Goal: Task Accomplishment & Management: Complete application form

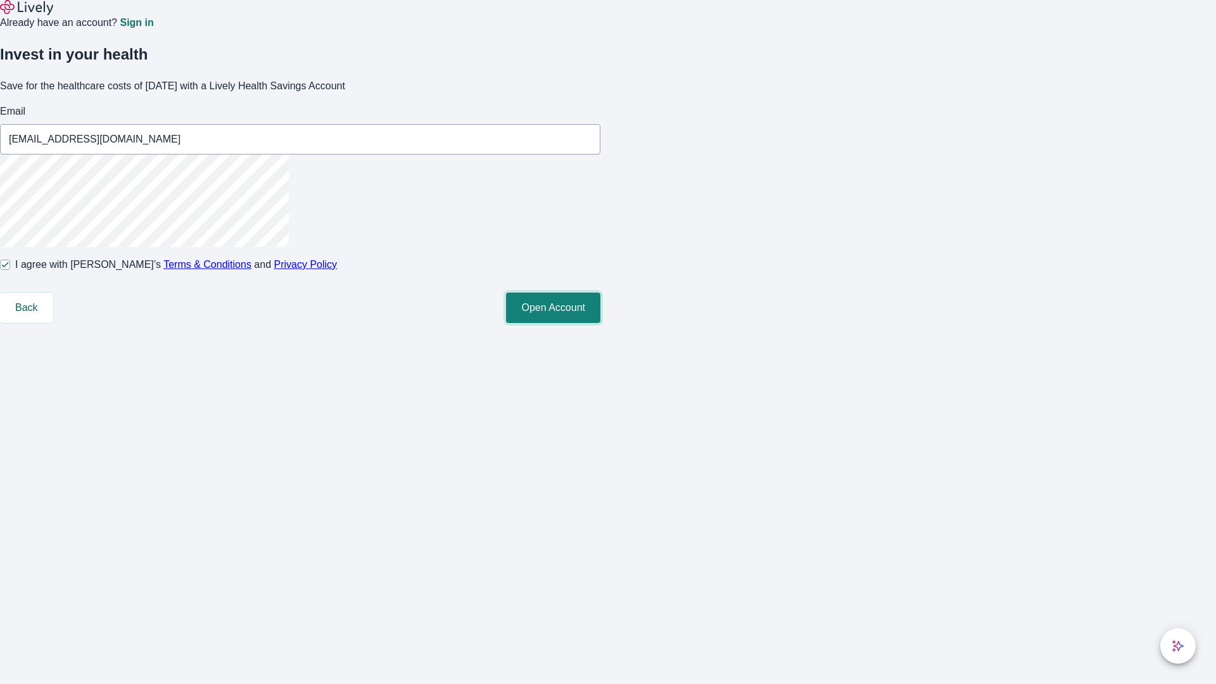
click at [600, 323] on button "Open Account" at bounding box center [553, 307] width 94 height 30
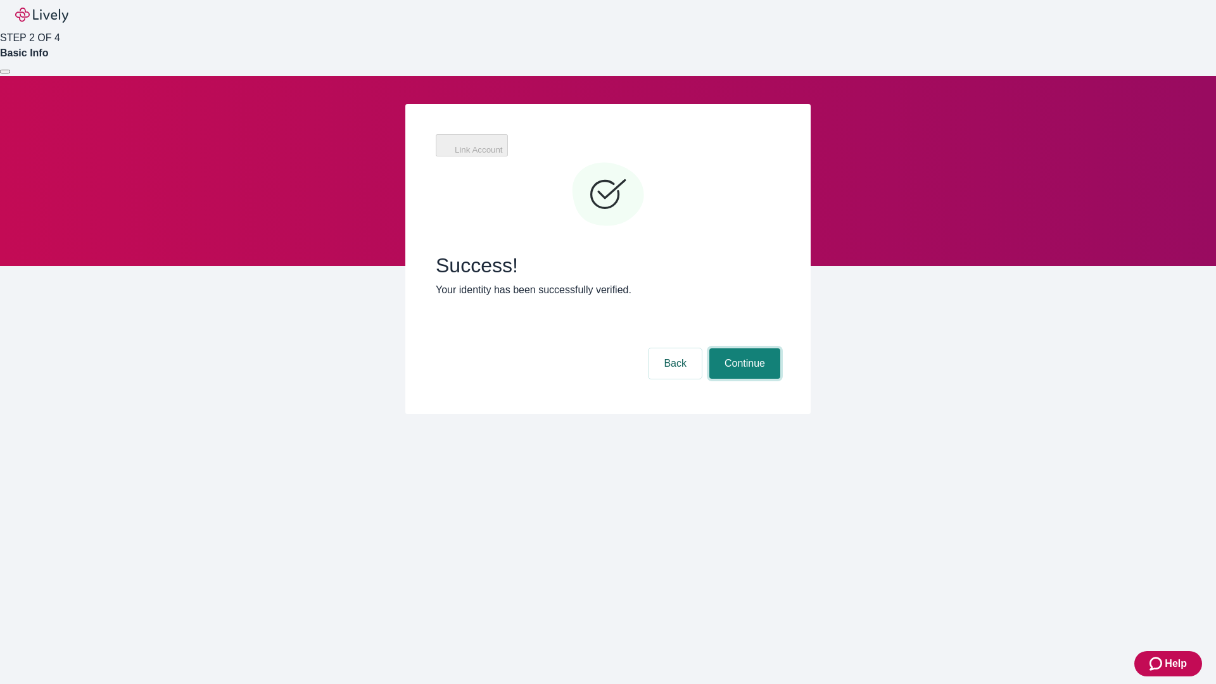
click at [743, 348] on button "Continue" at bounding box center [744, 363] width 71 height 30
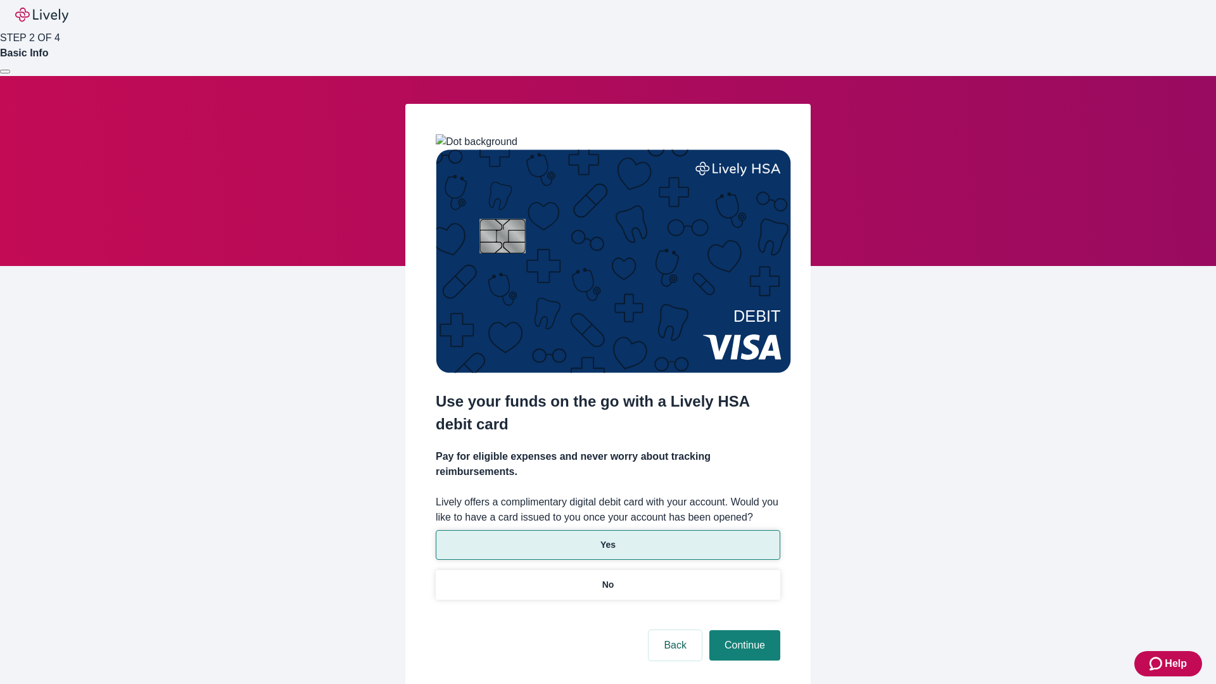
click at [607, 538] on p "Yes" at bounding box center [607, 544] width 15 height 13
click at [743, 630] on button "Continue" at bounding box center [744, 645] width 71 height 30
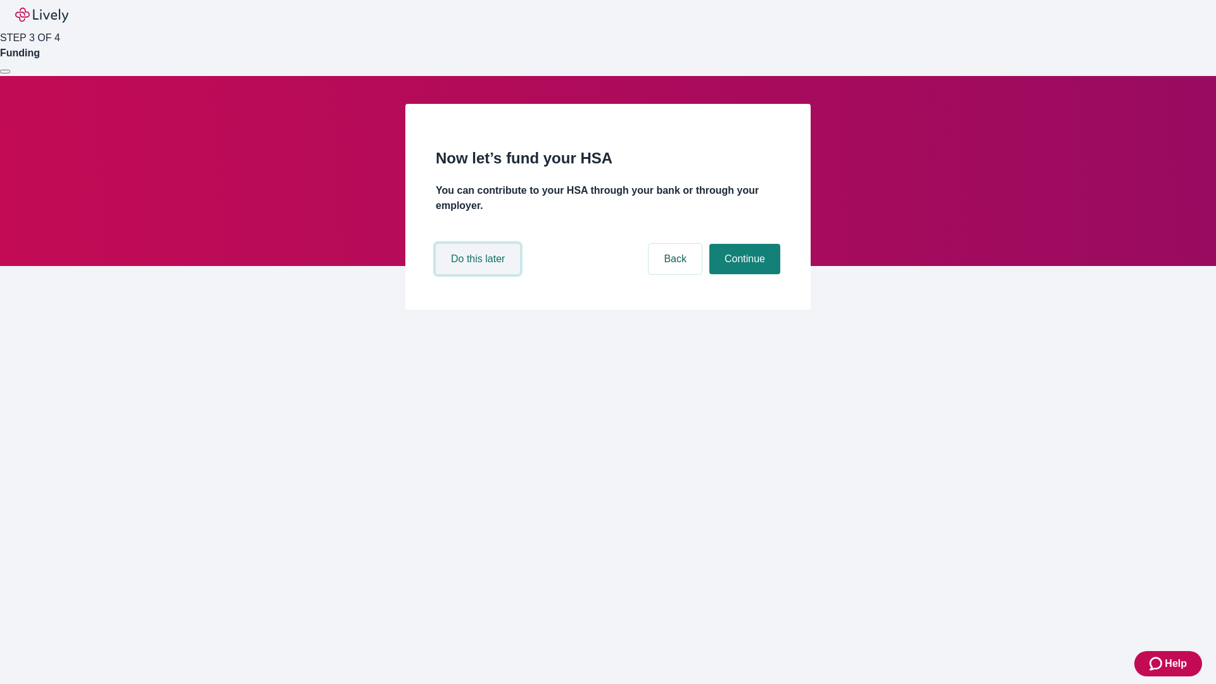
click at [479, 274] on button "Do this later" at bounding box center [478, 259] width 84 height 30
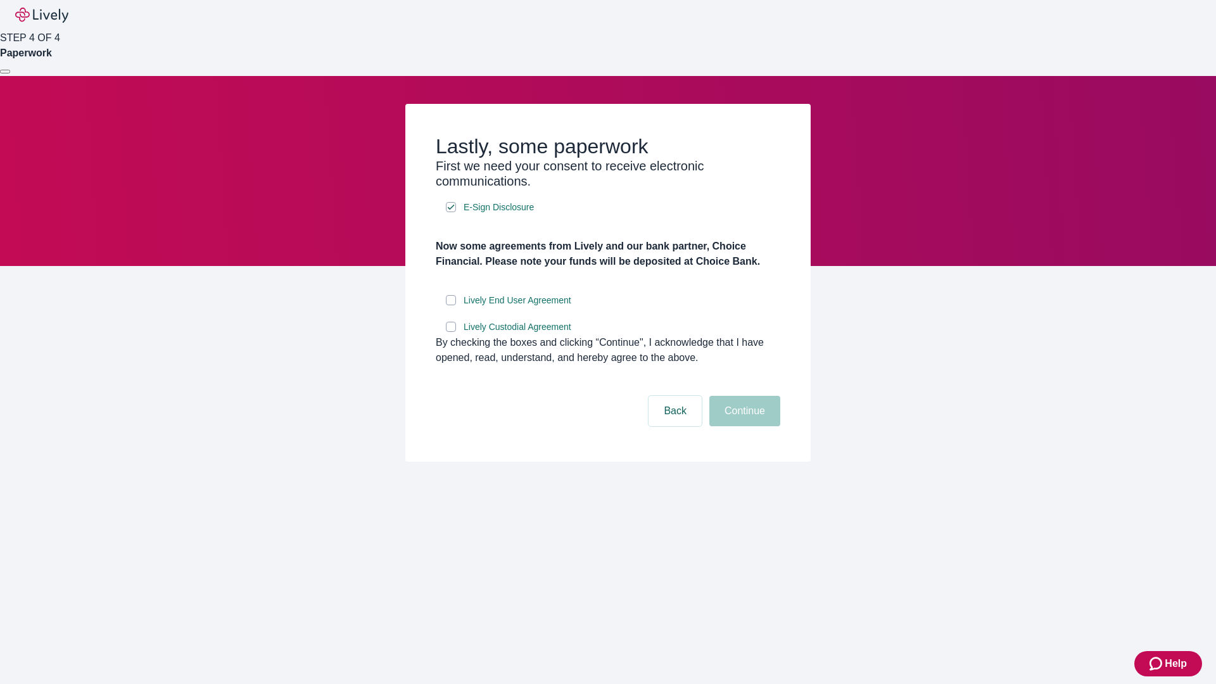
click at [451, 305] on input "Lively End User Agreement" at bounding box center [451, 300] width 10 height 10
checkbox input "true"
click at [451, 332] on input "Lively Custodial Agreement" at bounding box center [451, 327] width 10 height 10
checkbox input "true"
click at [743, 426] on button "Continue" at bounding box center [744, 411] width 71 height 30
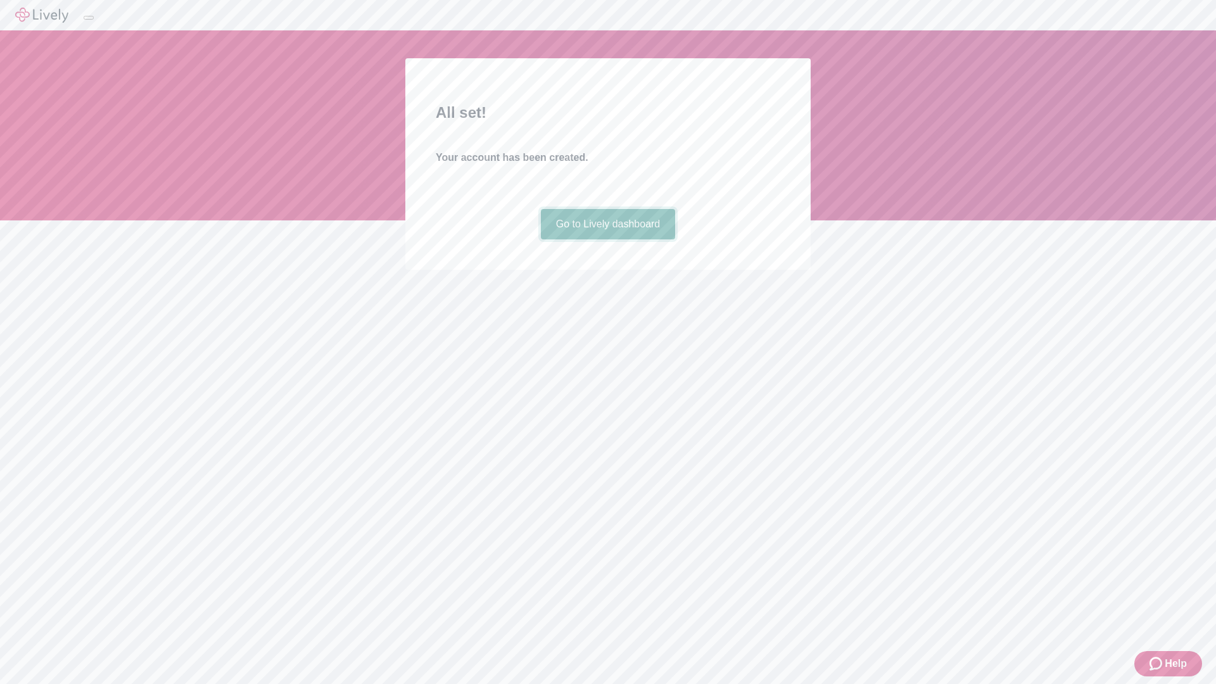
click at [607, 239] on link "Go to Lively dashboard" at bounding box center [608, 224] width 135 height 30
